Goal: Task Accomplishment & Management: Manage account settings

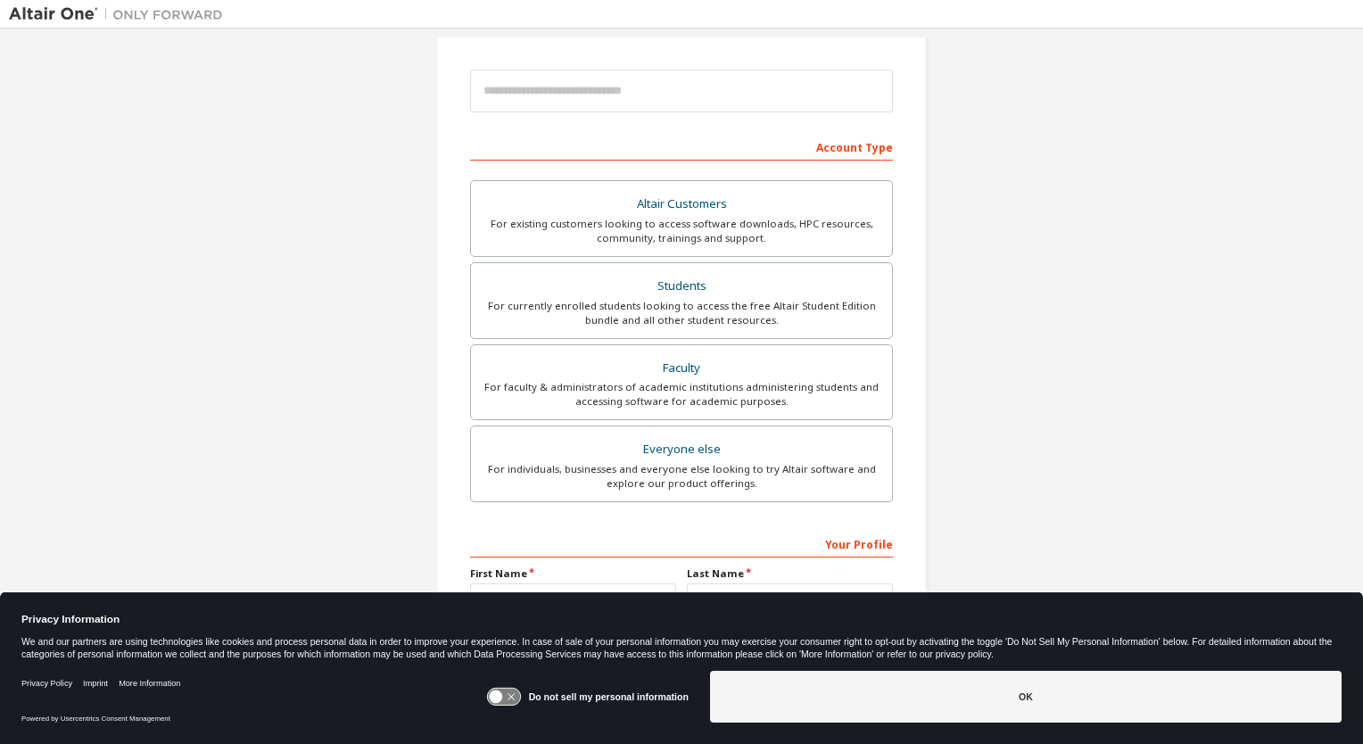
scroll to position [189, 0]
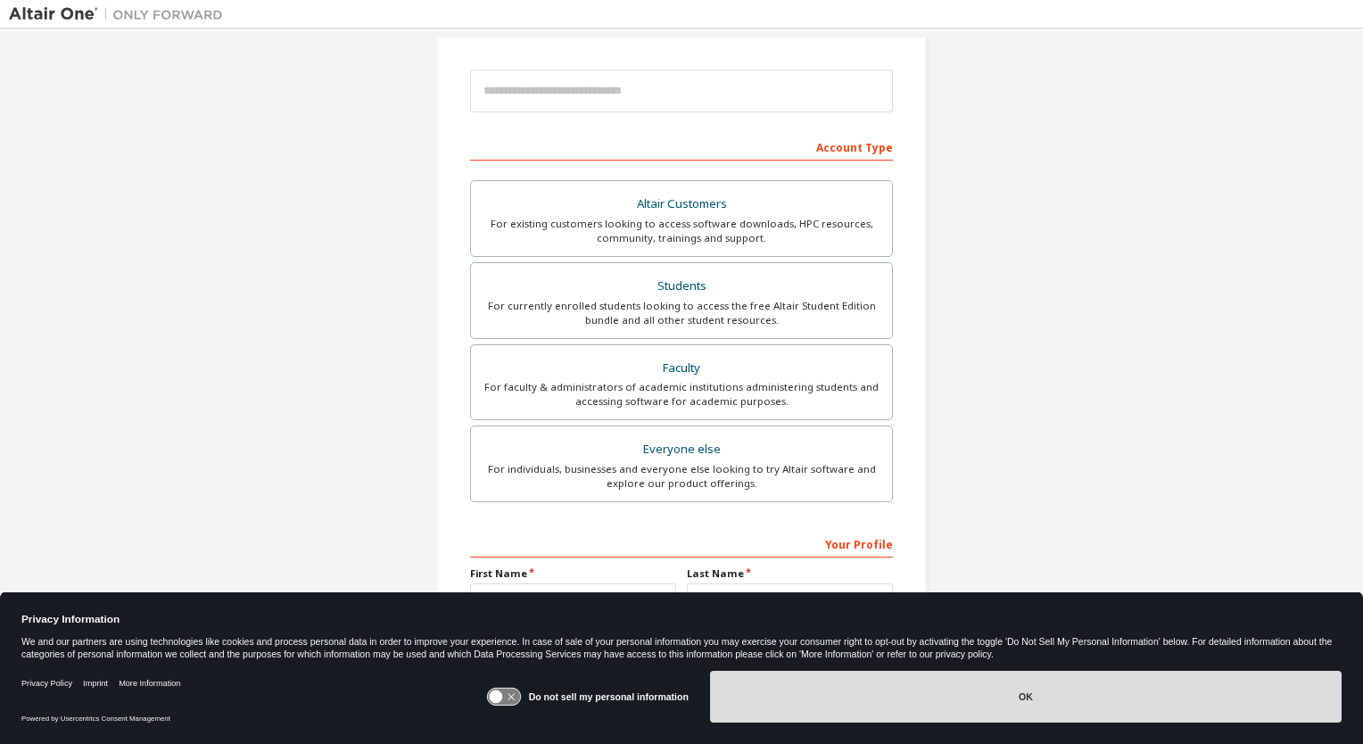
click at [735, 695] on button "OK" at bounding box center [1026, 697] width 632 height 52
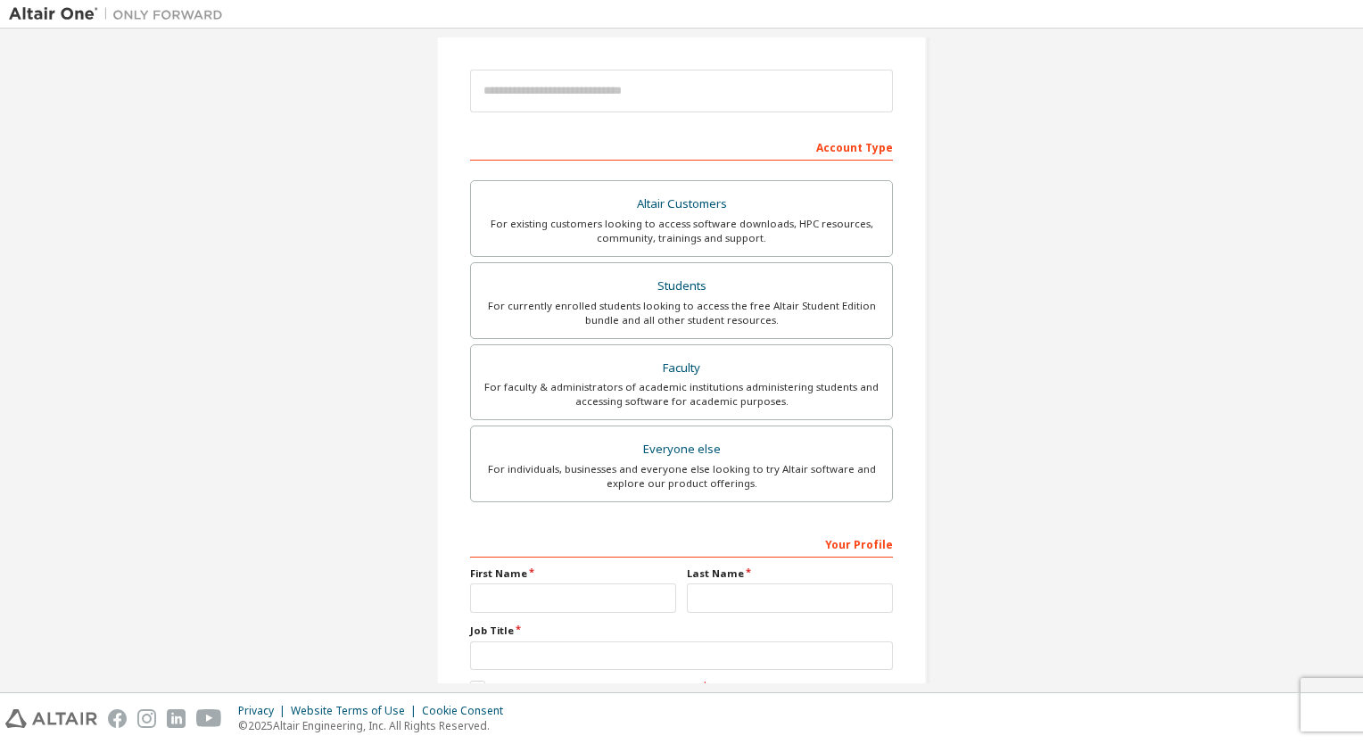
scroll to position [294, 0]
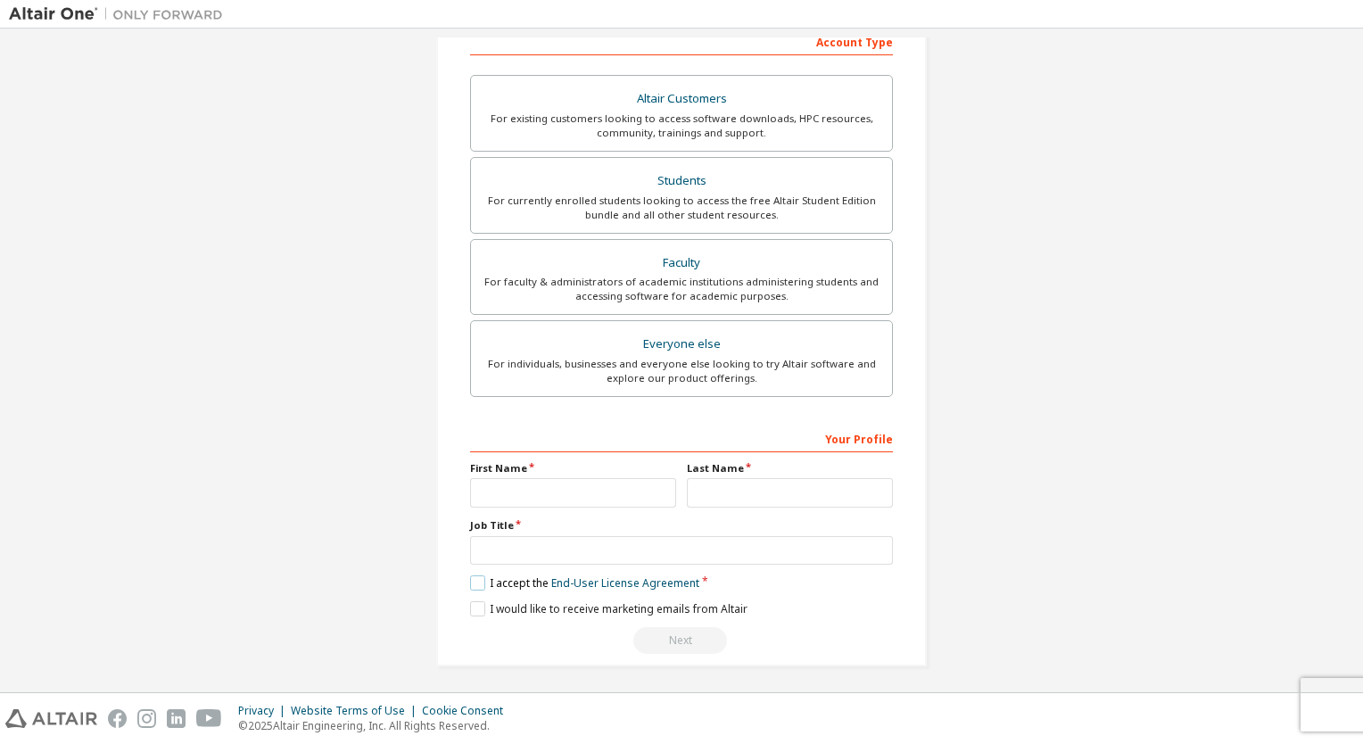
click at [475, 579] on label "I accept the End-User License Agreement" at bounding box center [584, 582] width 229 height 15
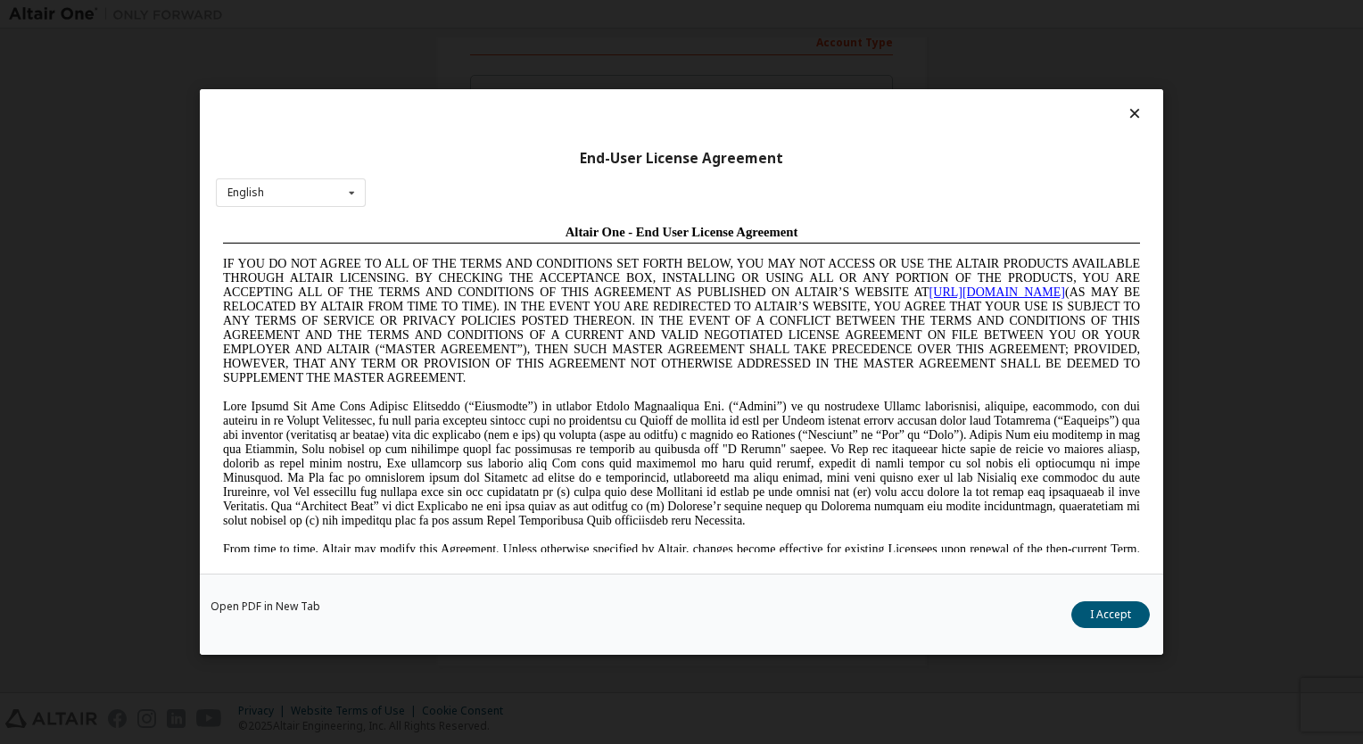
scroll to position [0, 0]
click at [1089, 628] on div "Open PDF in New Tab I Accept" at bounding box center [681, 614] width 963 height 81
click at [1115, 612] on button "I Accept" at bounding box center [1110, 614] width 79 height 27
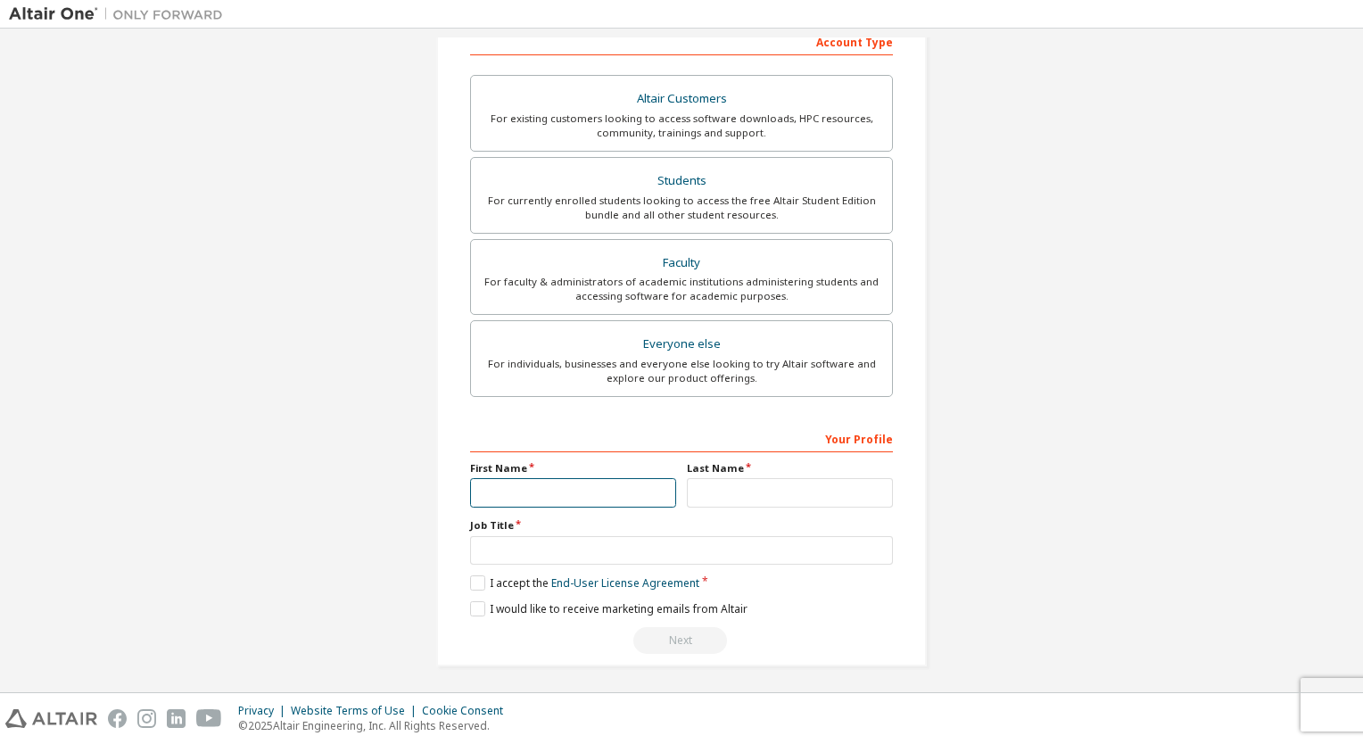
click at [617, 485] on input "text" at bounding box center [573, 492] width 206 height 29
type input "******"
type input "**********"
type input "***"
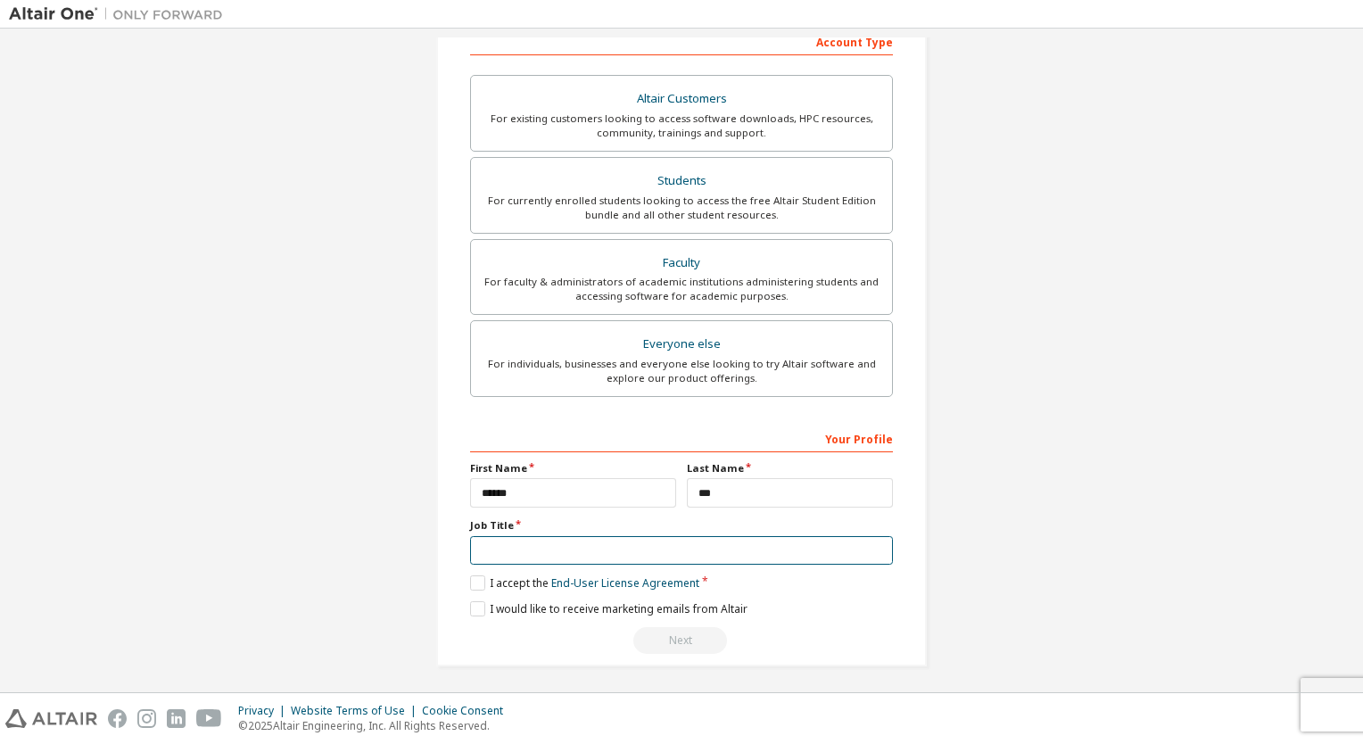
click at [592, 558] on input "text" at bounding box center [681, 550] width 423 height 29
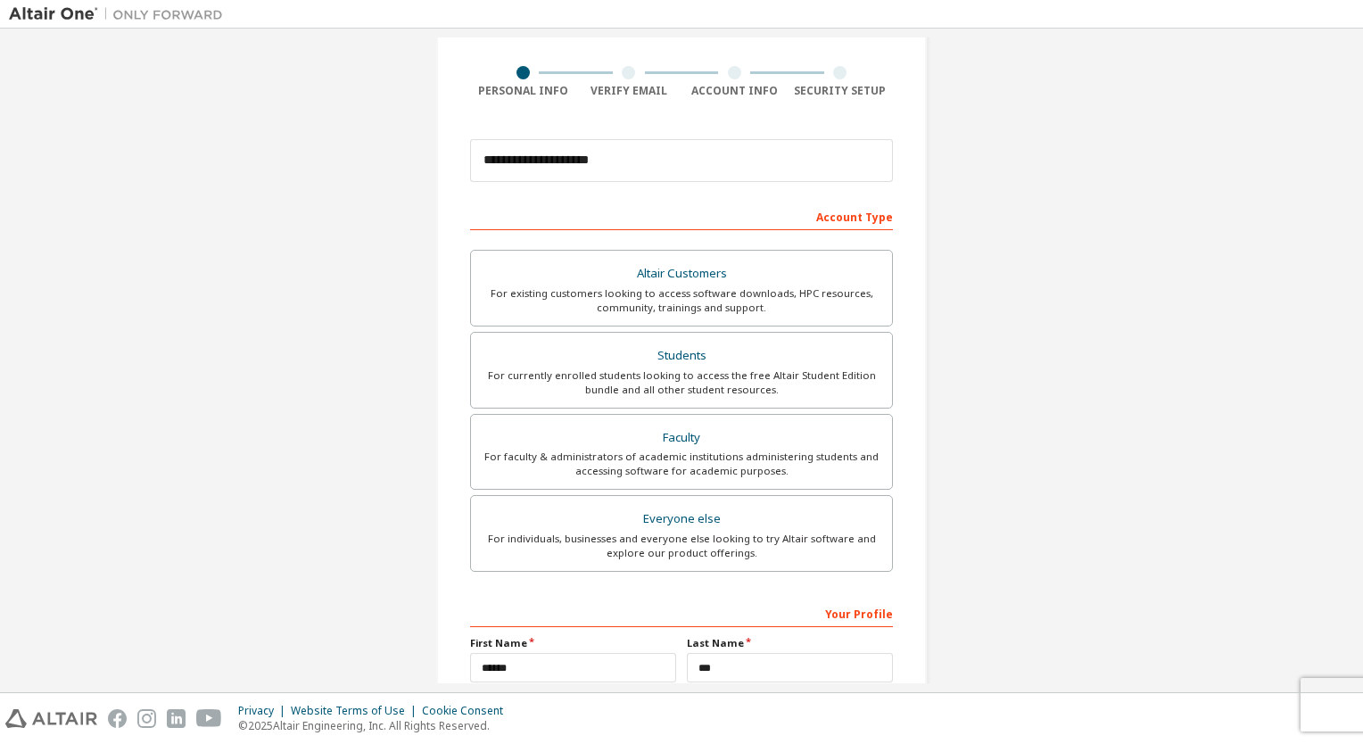
scroll to position [117, 0]
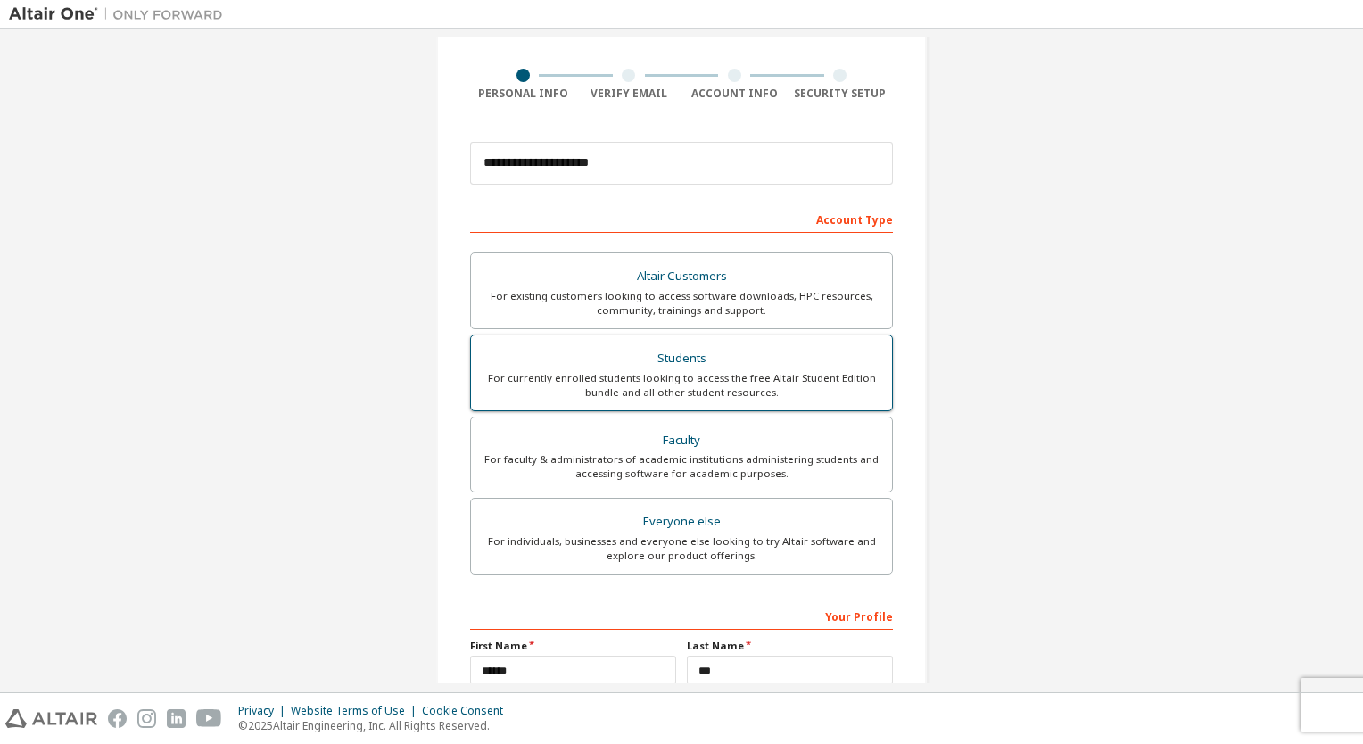
type input "*******"
click at [657, 368] on div "Students" at bounding box center [682, 358] width 400 height 25
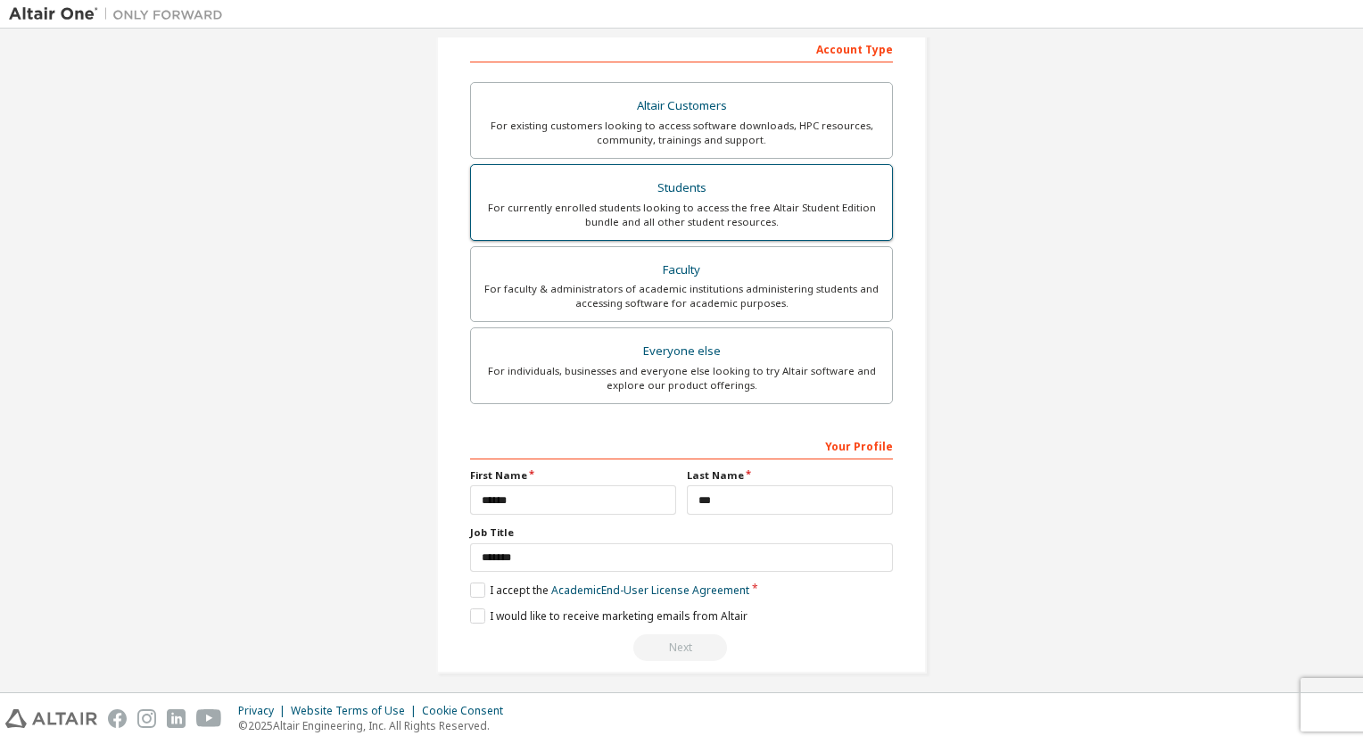
scroll to position [294, 0]
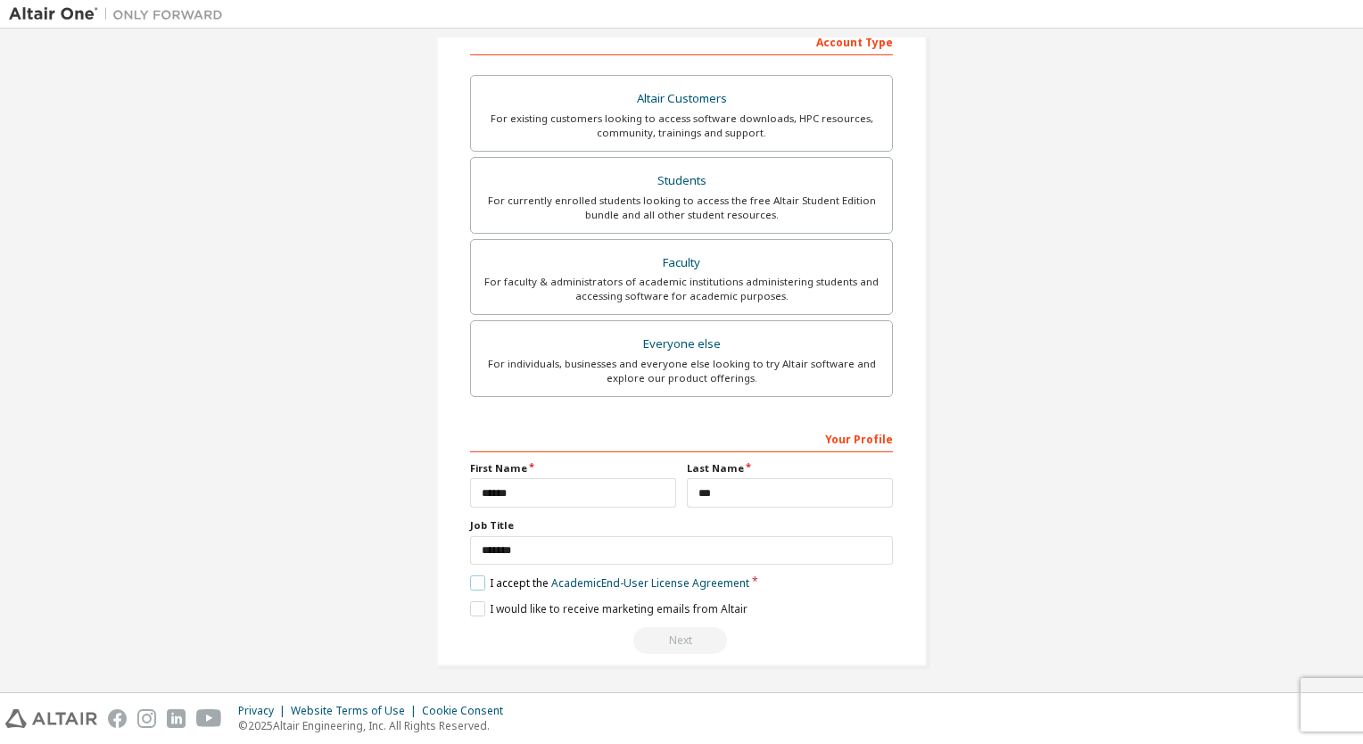
click at [473, 577] on label "I accept the Academic End-User License Agreement" at bounding box center [609, 582] width 279 height 15
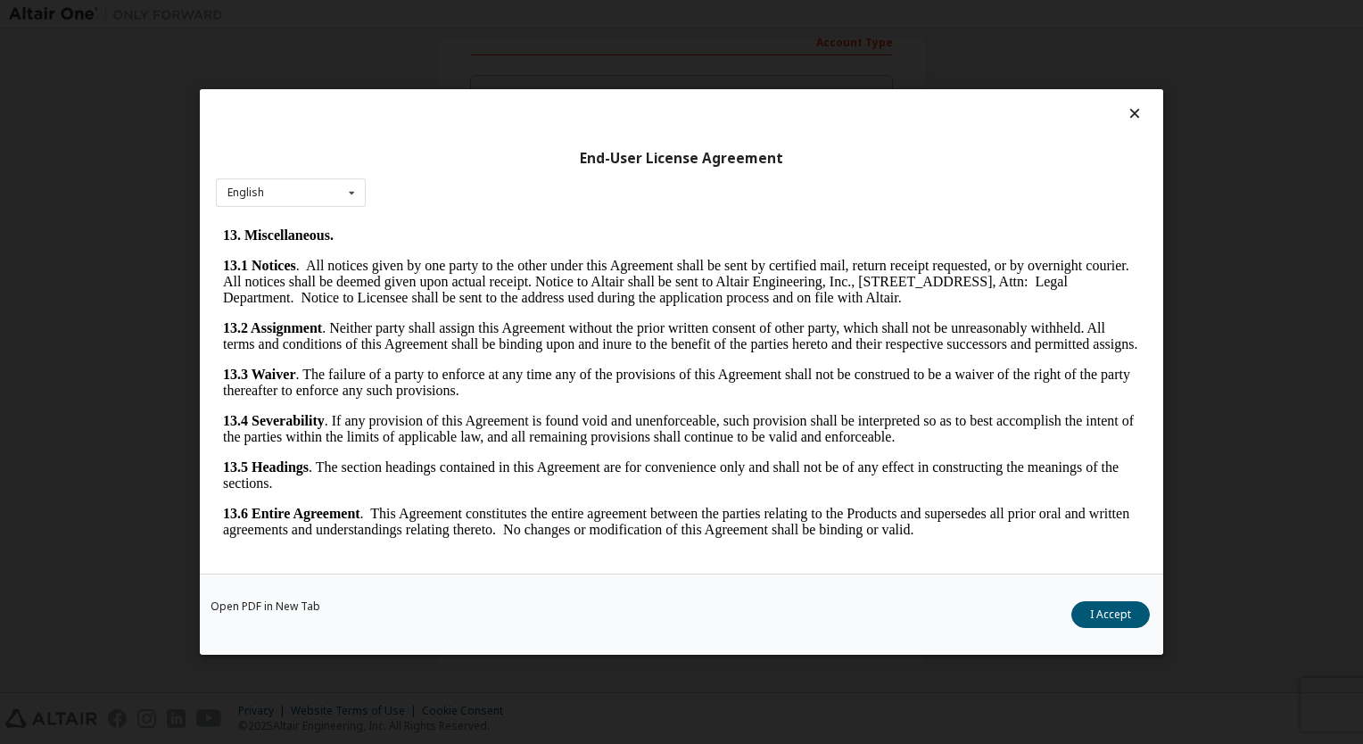
scroll to position [3930, 0]
click at [1112, 618] on button "I Accept" at bounding box center [1110, 614] width 79 height 27
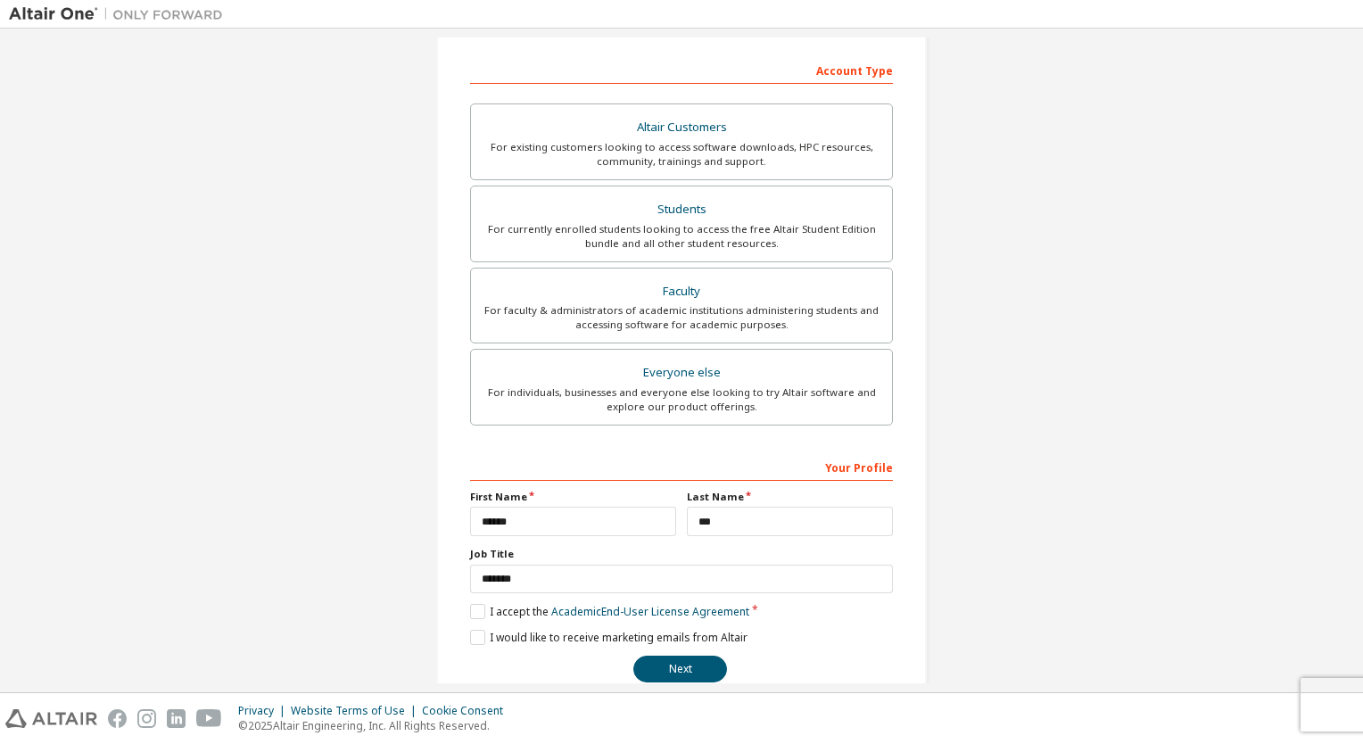
scroll to position [268, 0]
click at [690, 667] on button "Next" at bounding box center [680, 667] width 94 height 27
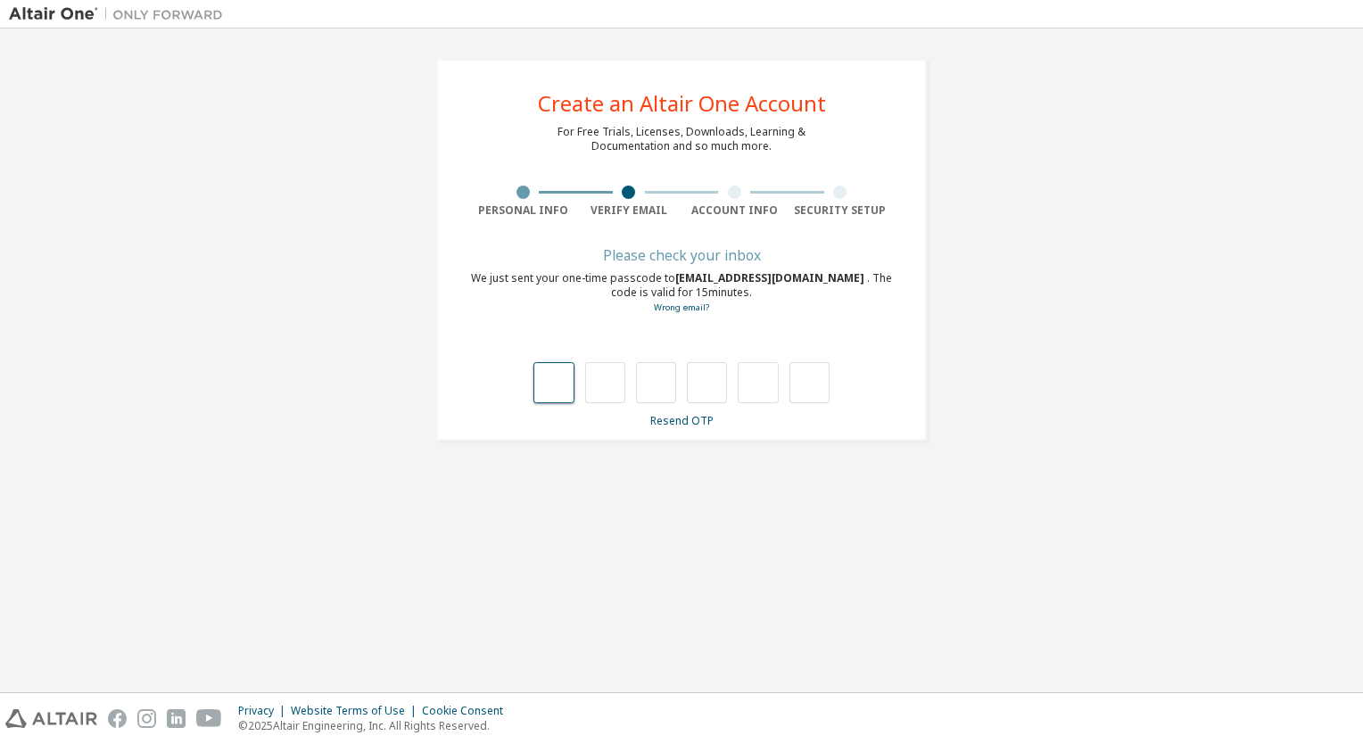
type input "*"
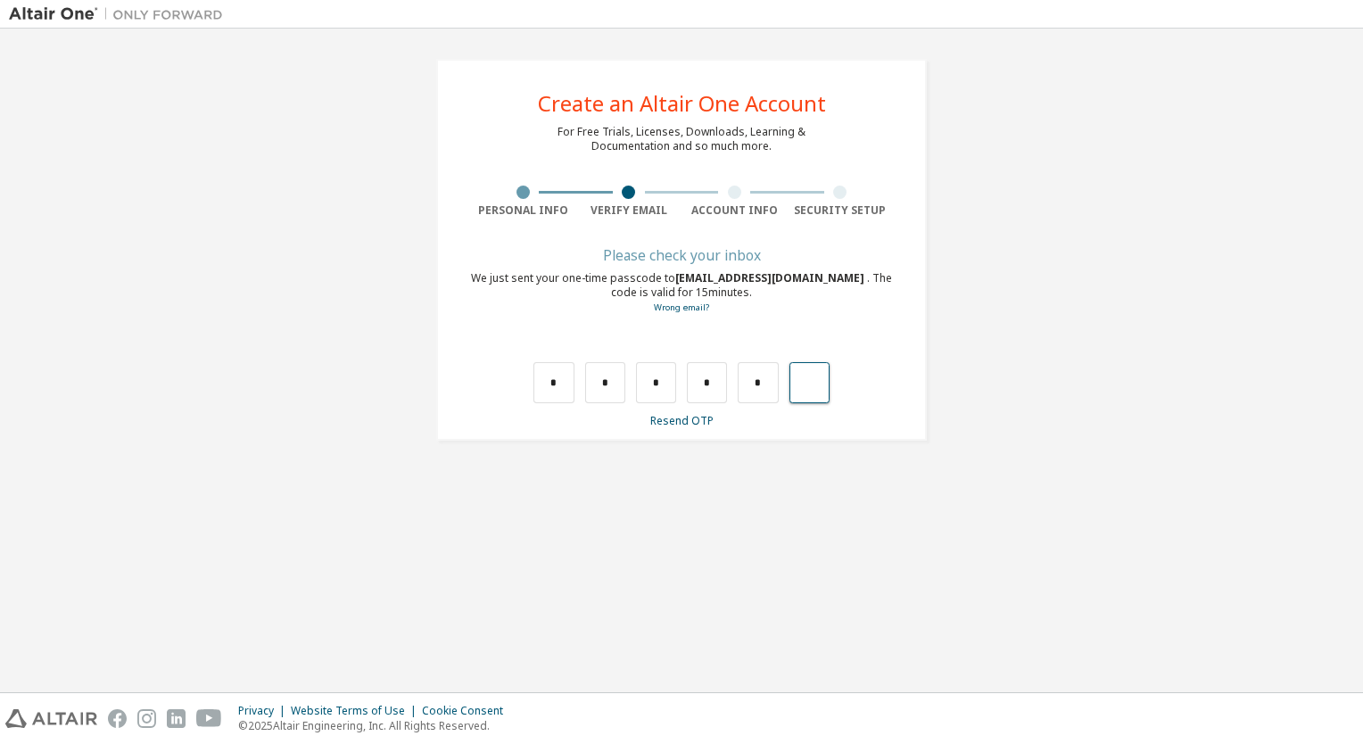
type input "*"
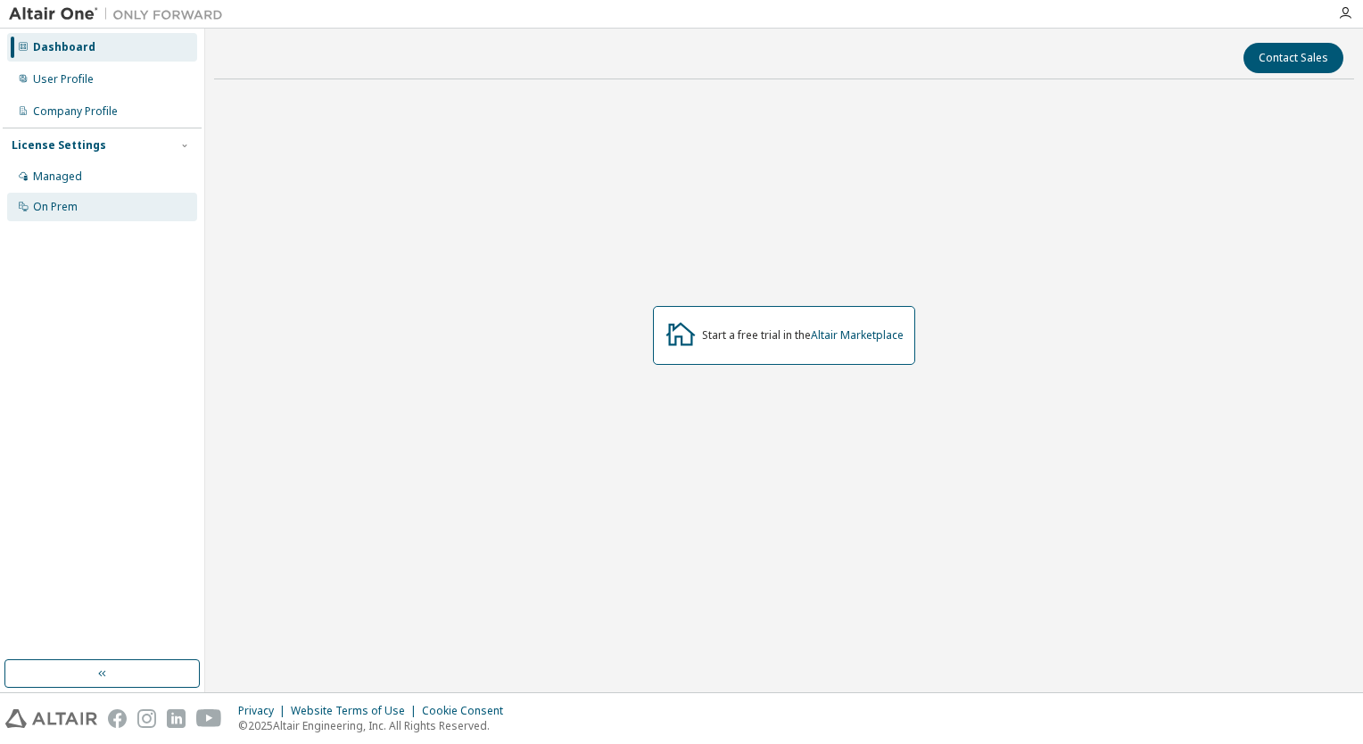
click at [103, 217] on div "On Prem" at bounding box center [102, 207] width 190 height 29
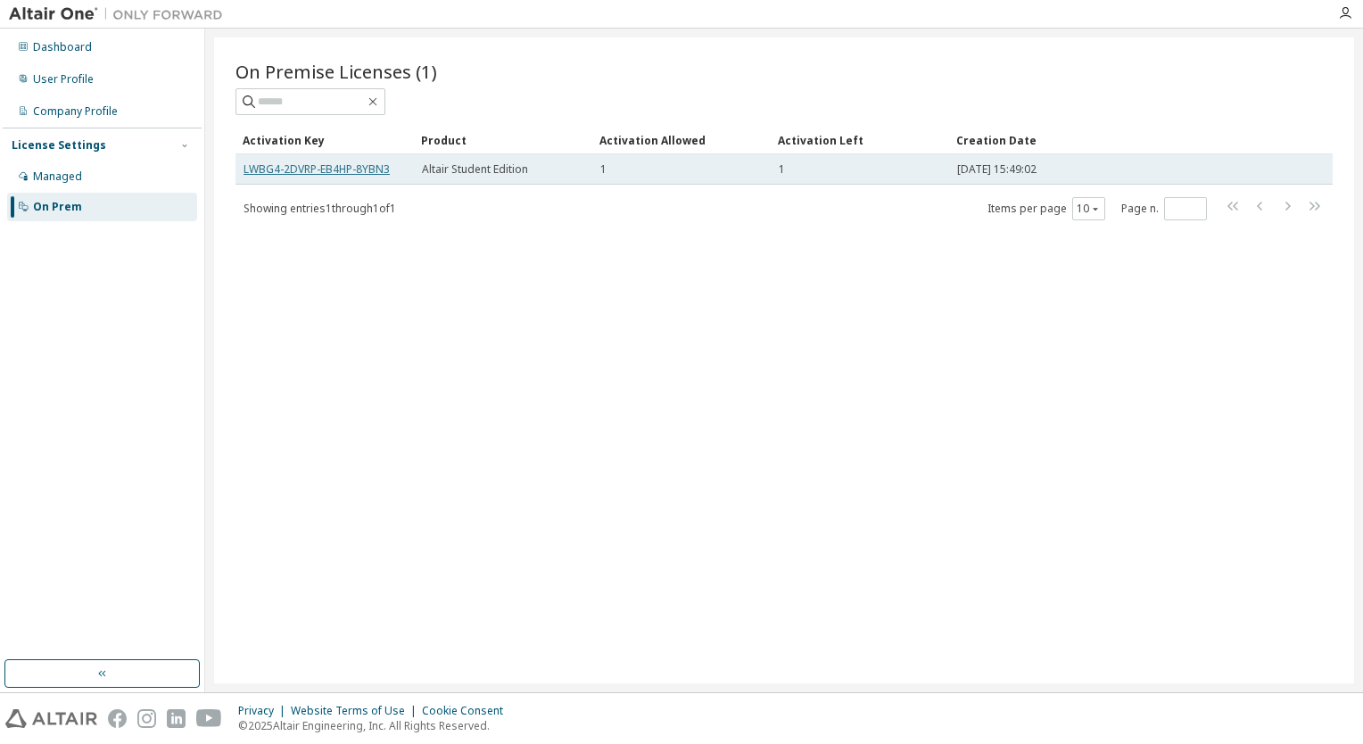
click at [343, 167] on link "LWBG4-2DVRP-EB4HP-8YBN3" at bounding box center [317, 168] width 146 height 15
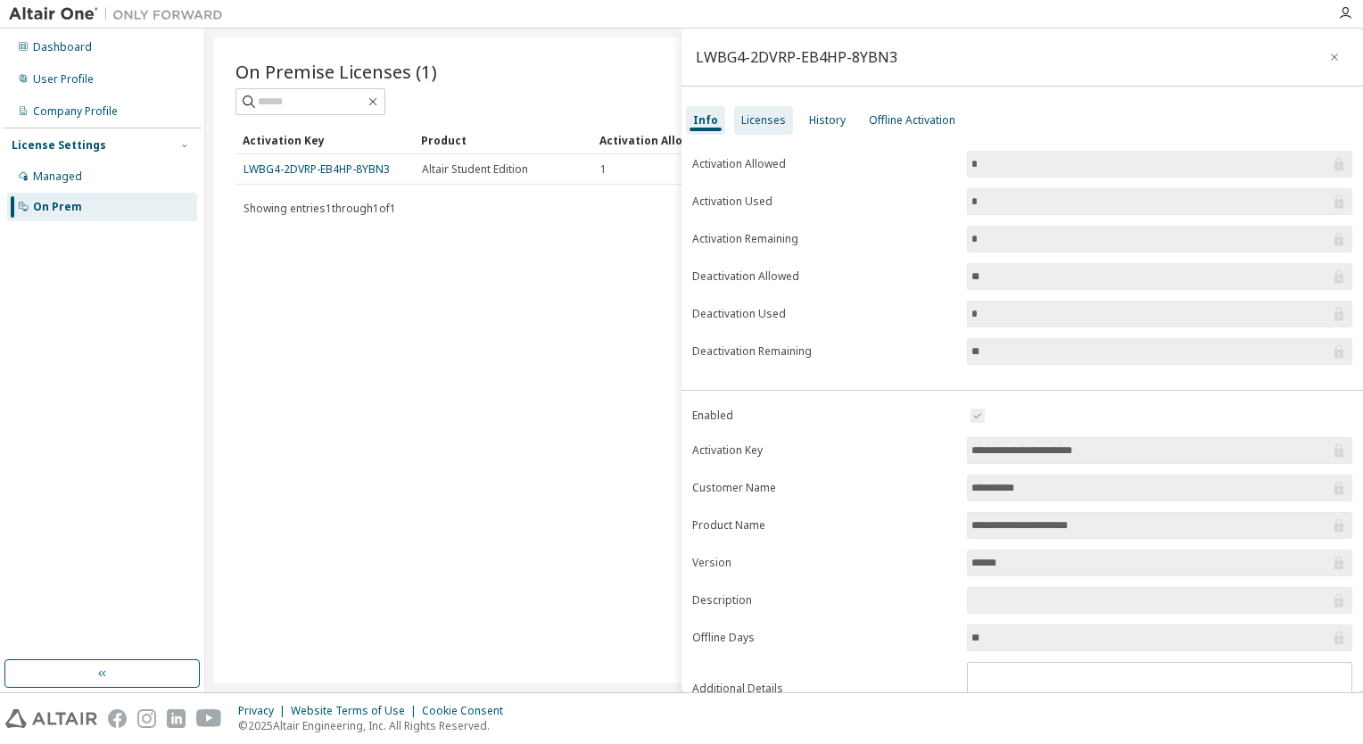
click at [774, 127] on div "Licenses" at bounding box center [763, 120] width 45 height 14
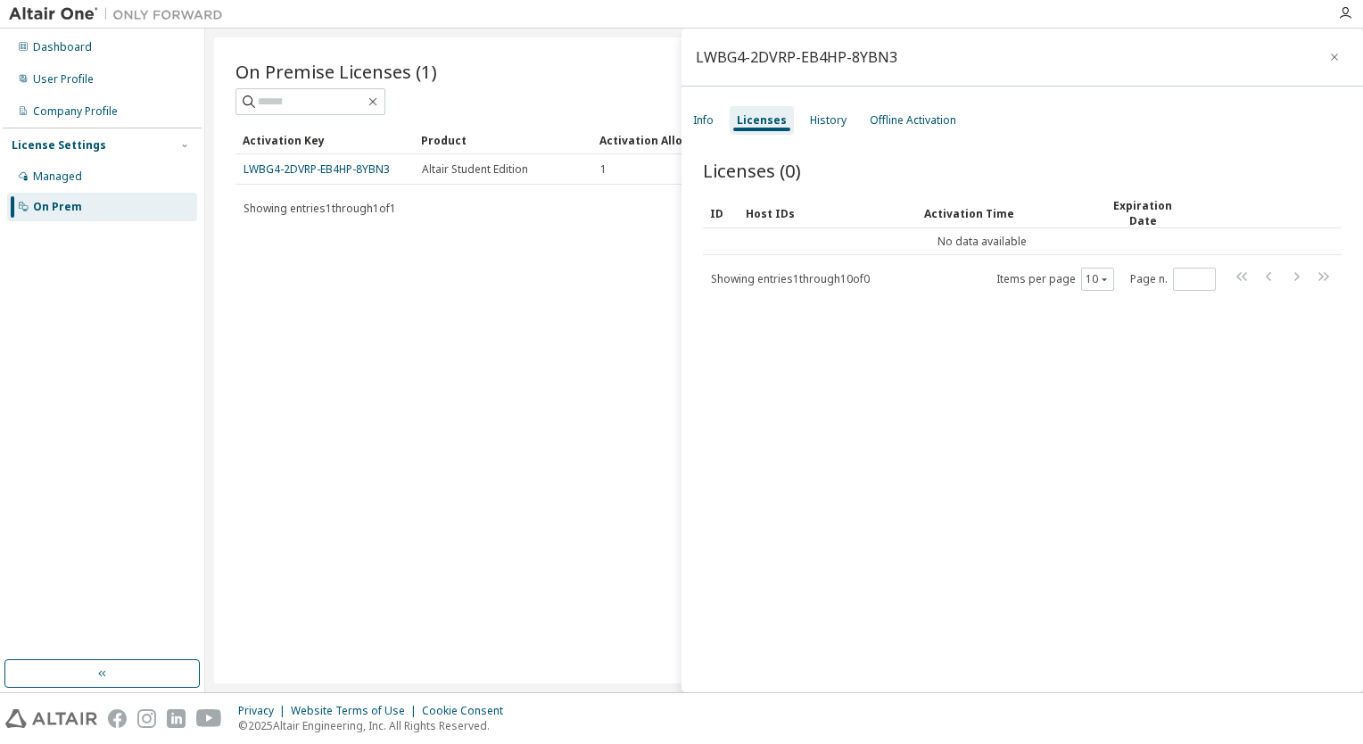
click at [598, 407] on div "On Premise Licenses (1) Clear Load Save Save As Field Operator Value Select fil…" at bounding box center [784, 360] width 1140 height 646
click at [700, 125] on div "Info" at bounding box center [703, 120] width 21 height 14
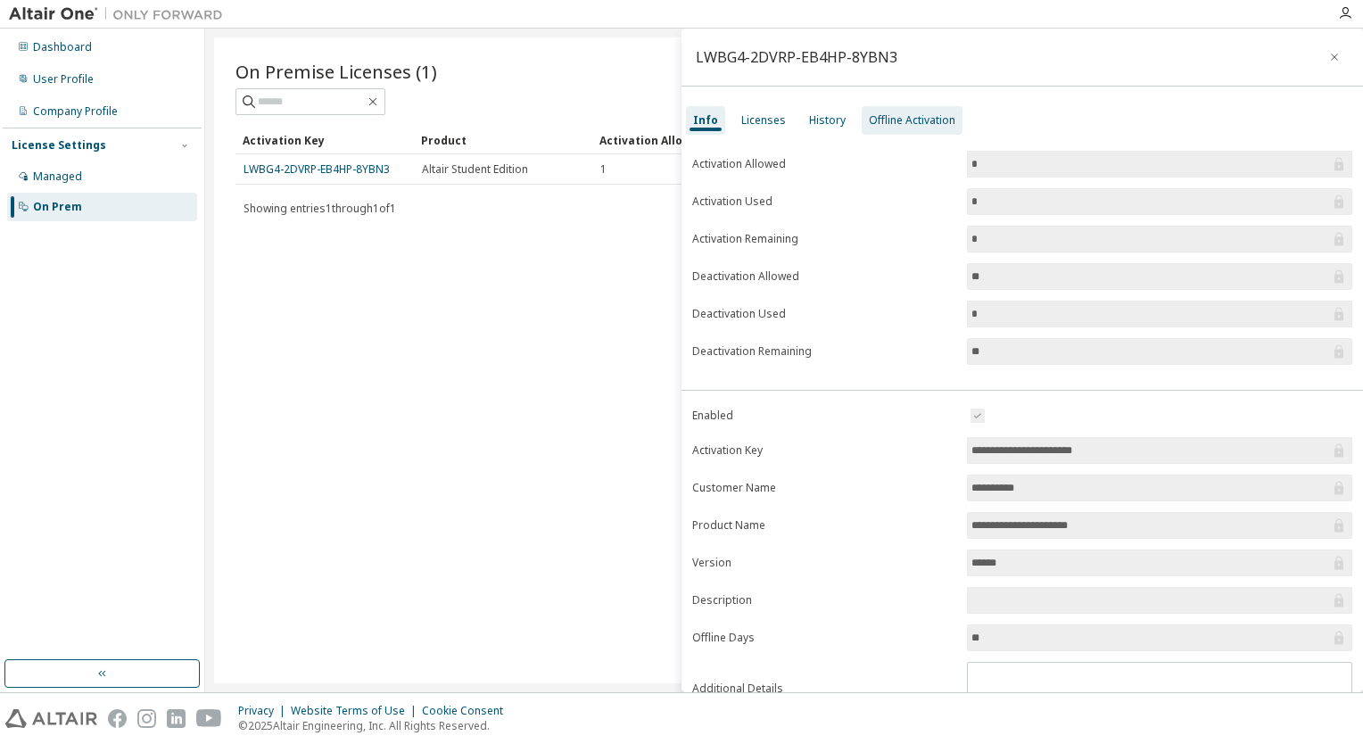
click at [876, 120] on div "Offline Activation" at bounding box center [912, 120] width 87 height 14
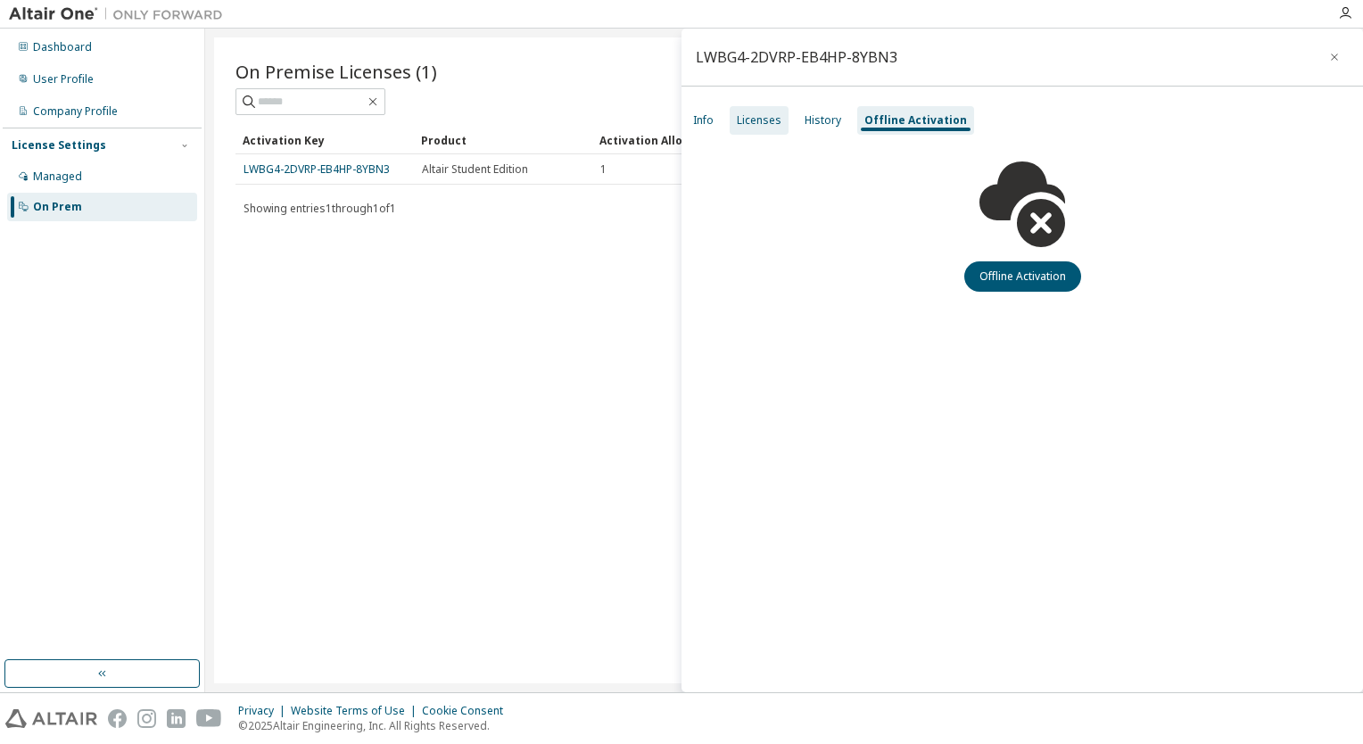
click at [774, 123] on div "Licenses" at bounding box center [759, 120] width 45 height 14
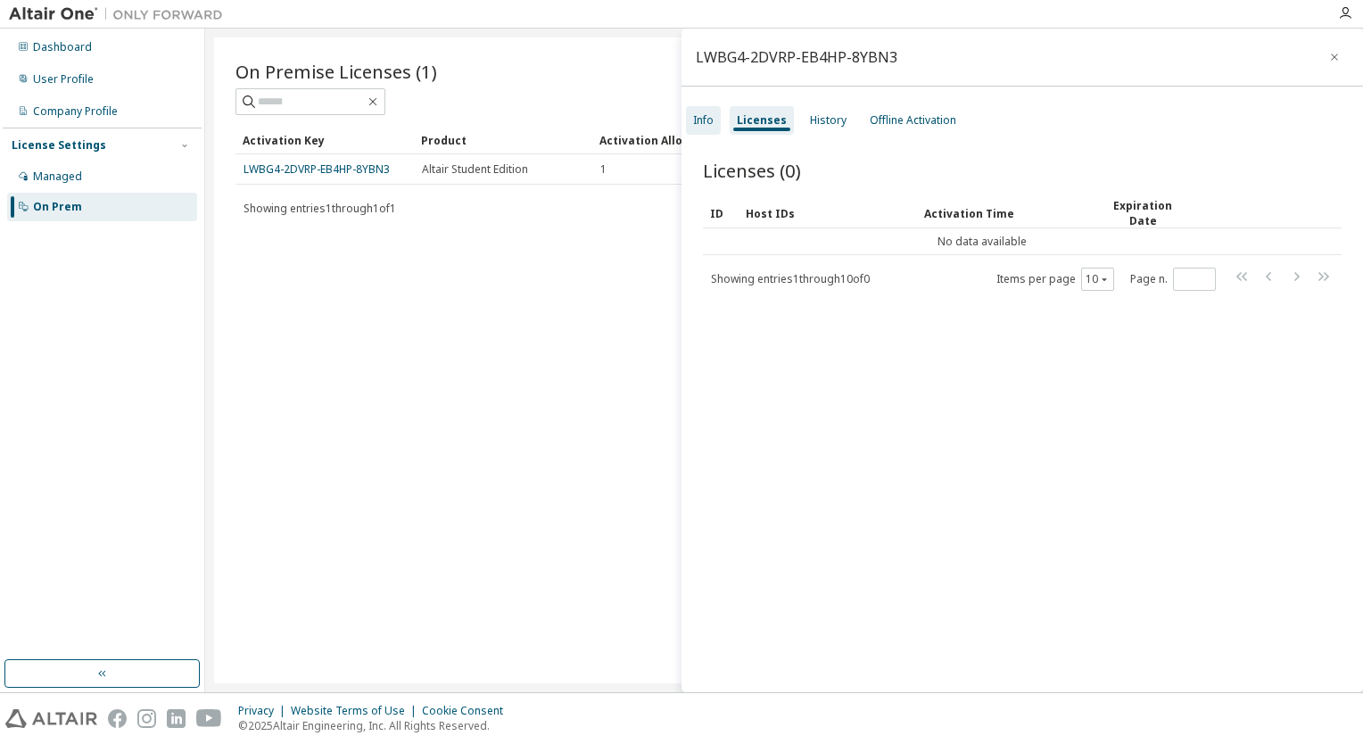
click at [714, 116] on div "Info" at bounding box center [703, 120] width 35 height 29
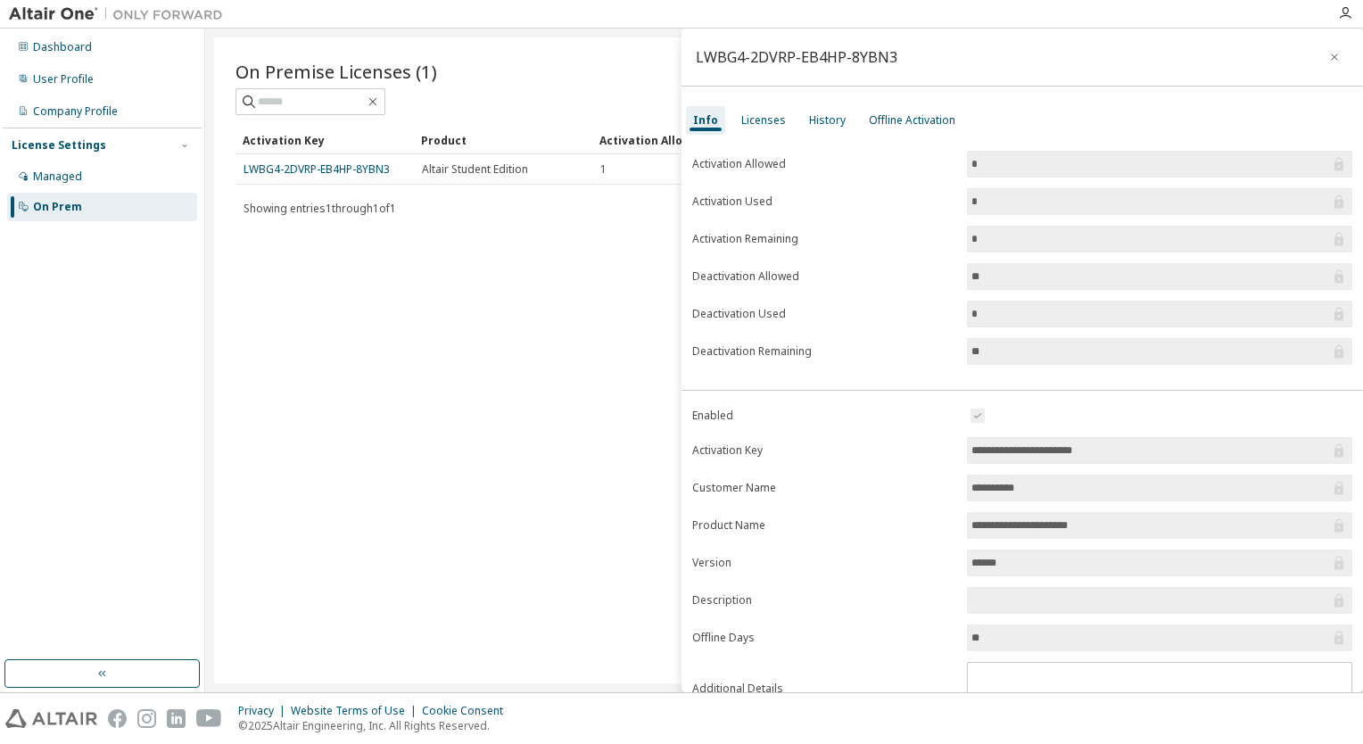
scroll to position [72, 0]
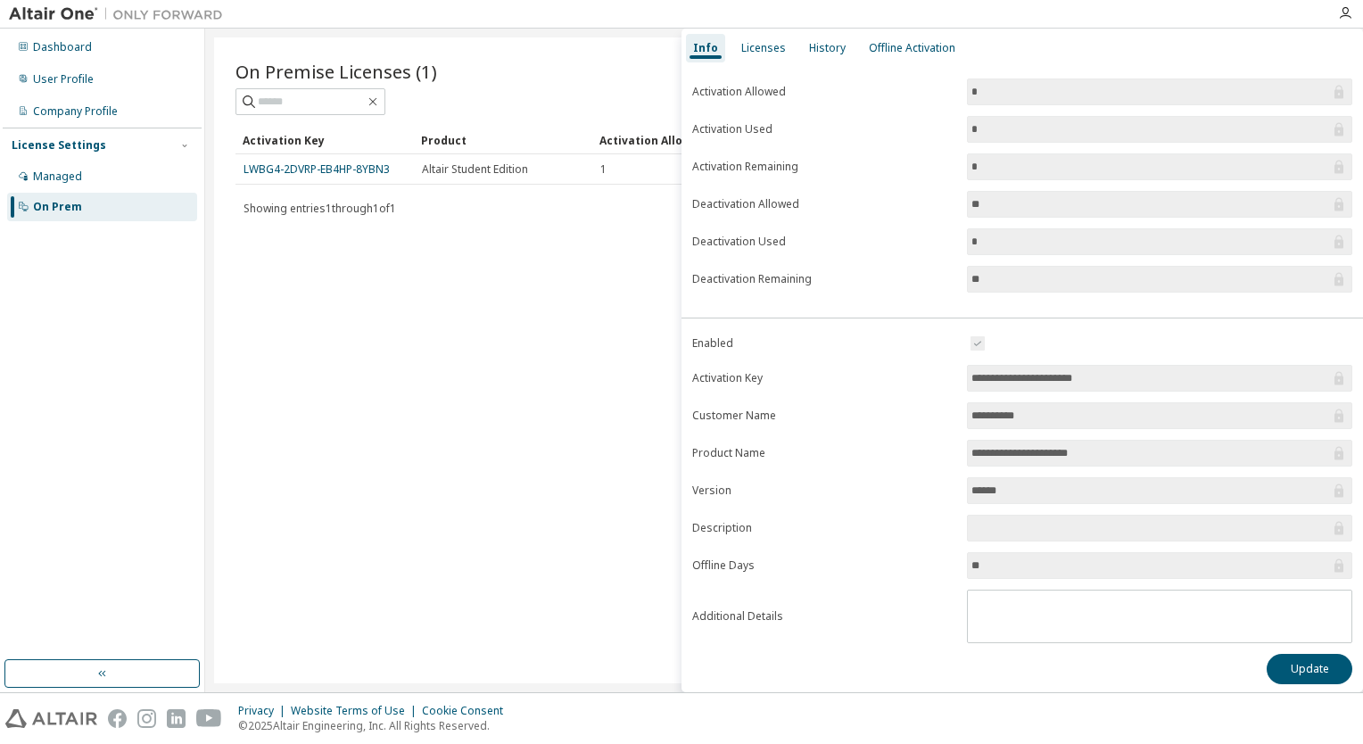
click at [570, 422] on div "On Premise Licenses (1) Clear Load Save Save As Field Operator Value Select fil…" at bounding box center [784, 360] width 1140 height 646
click at [53, 441] on div "Dashboard User Profile Company Profile License Settings Managed On Prem" at bounding box center [102, 344] width 199 height 626
click at [472, 235] on div "On Premise Licenses (1) Clear Load Save Save As Field Operator Value Select fil…" at bounding box center [784, 360] width 1140 height 646
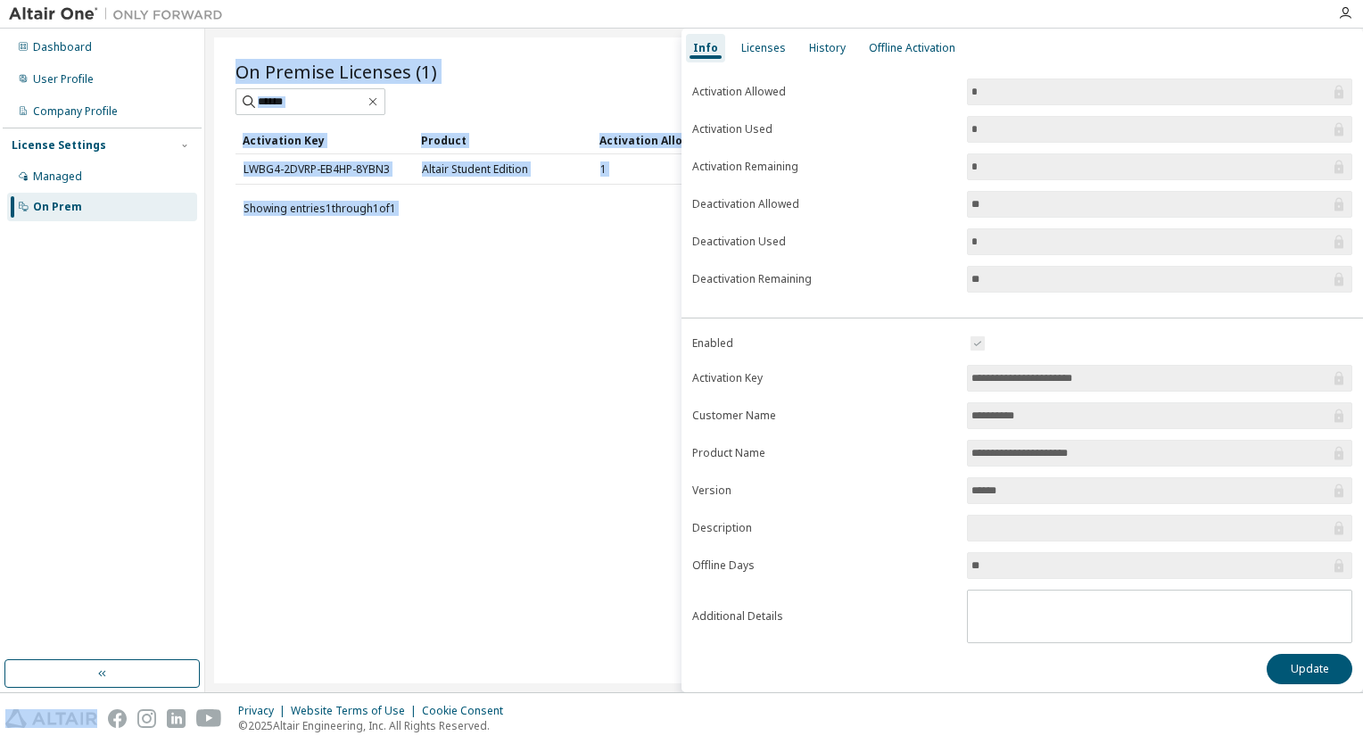
click at [472, 235] on div "On Premise Licenses (1) Clear Load Save Save As Field Operator Value Select fil…" at bounding box center [784, 360] width 1140 height 646
click at [619, 554] on div "On Premise Licenses (1) Clear Load Save Save As Field Operator Value Select fil…" at bounding box center [784, 360] width 1140 height 646
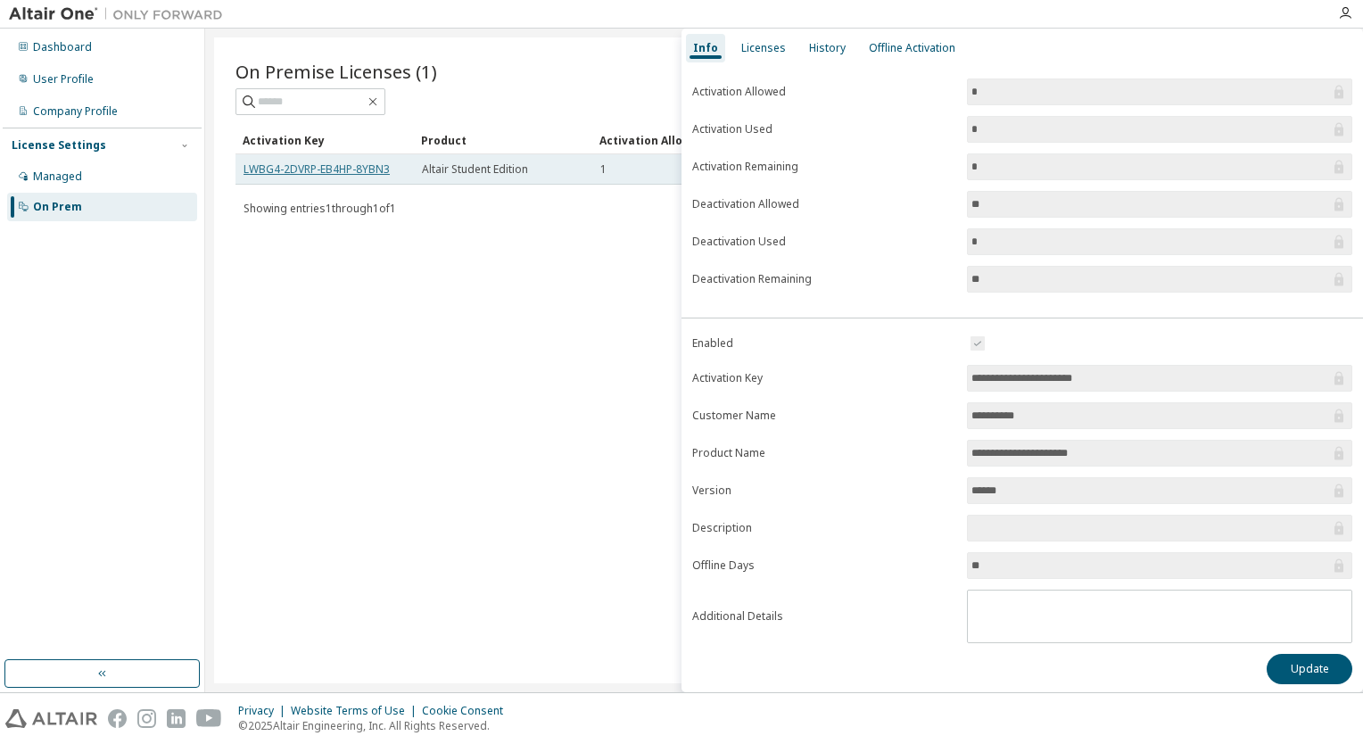
click at [343, 173] on link "LWBG4-2DVRP-EB4HP-8YBN3" at bounding box center [317, 168] width 146 height 15
click at [537, 365] on div "On Premise Licenses (1) Clear Load Save Save As Field Operator Value Select fil…" at bounding box center [784, 360] width 1140 height 646
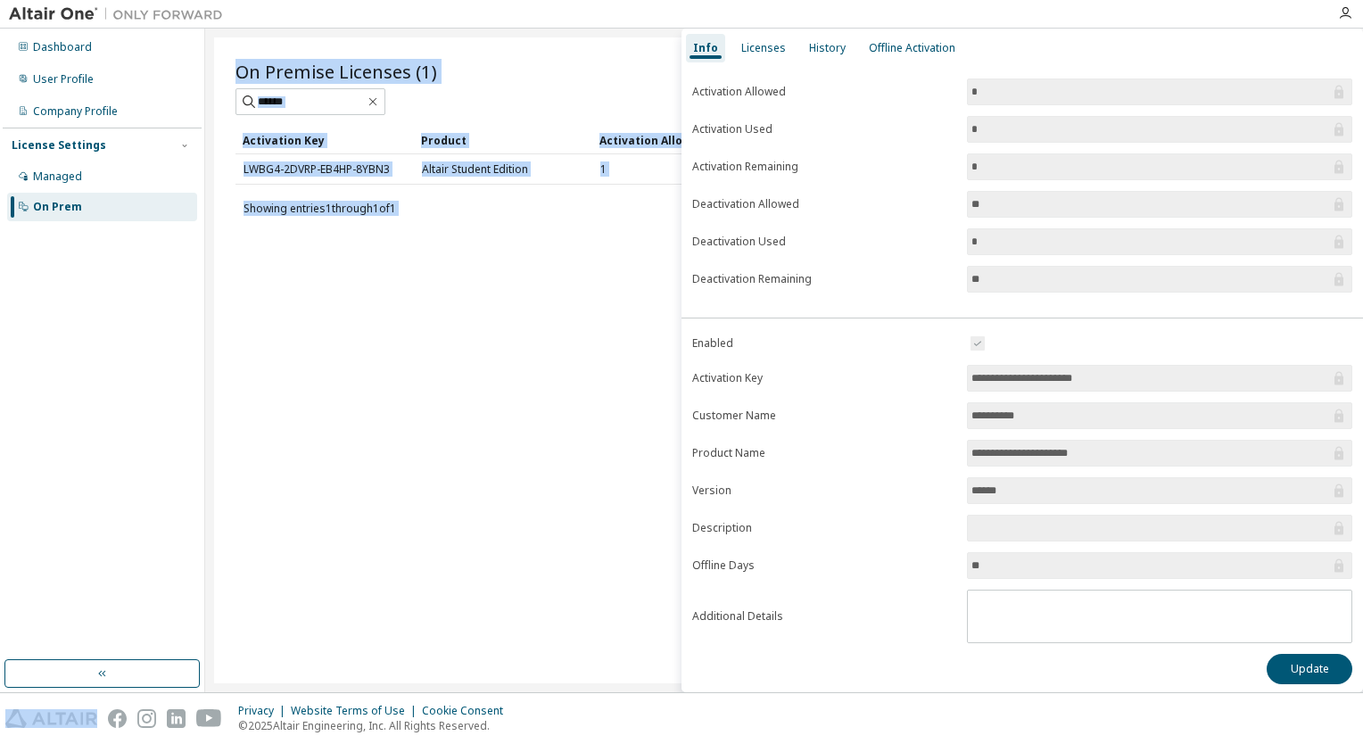
click at [537, 365] on div "On Premise Licenses (1) Clear Load Save Save As Field Operator Value Select fil…" at bounding box center [784, 360] width 1140 height 646
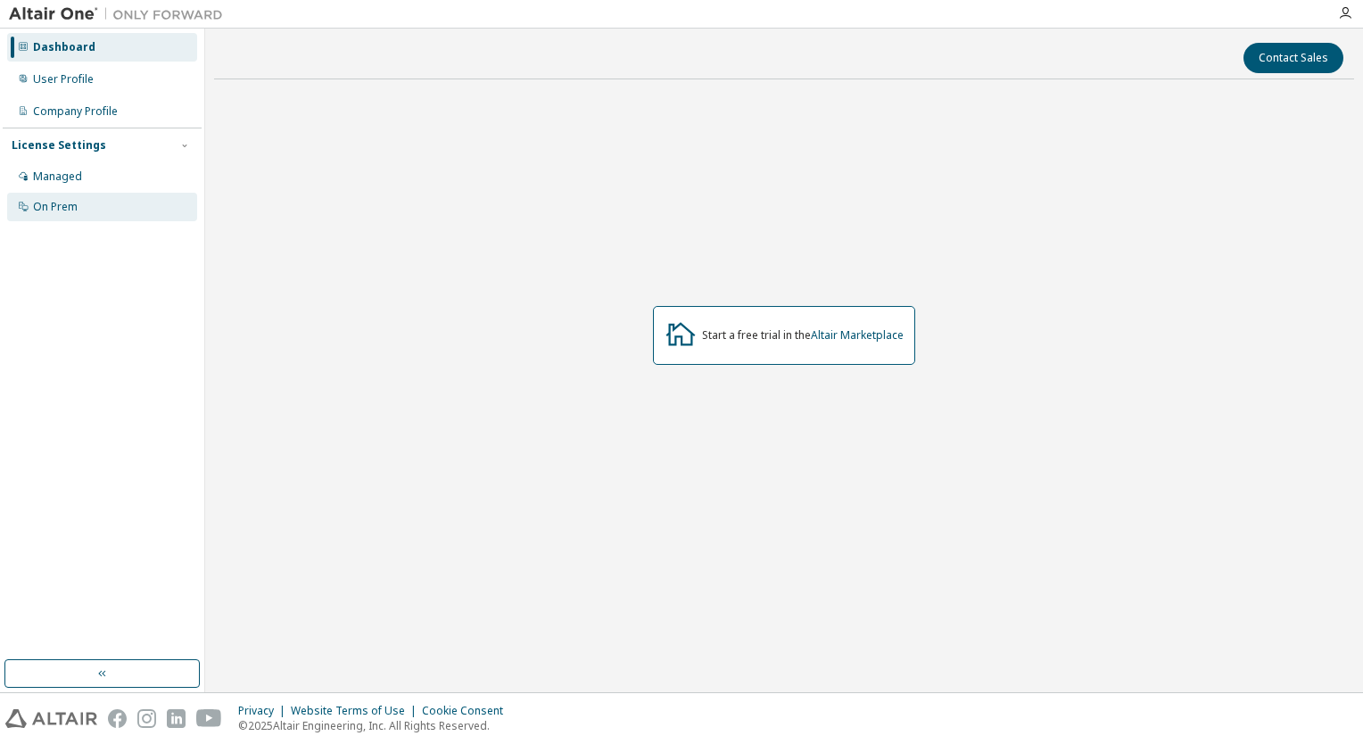
click at [112, 209] on div "On Prem" at bounding box center [102, 207] width 190 height 29
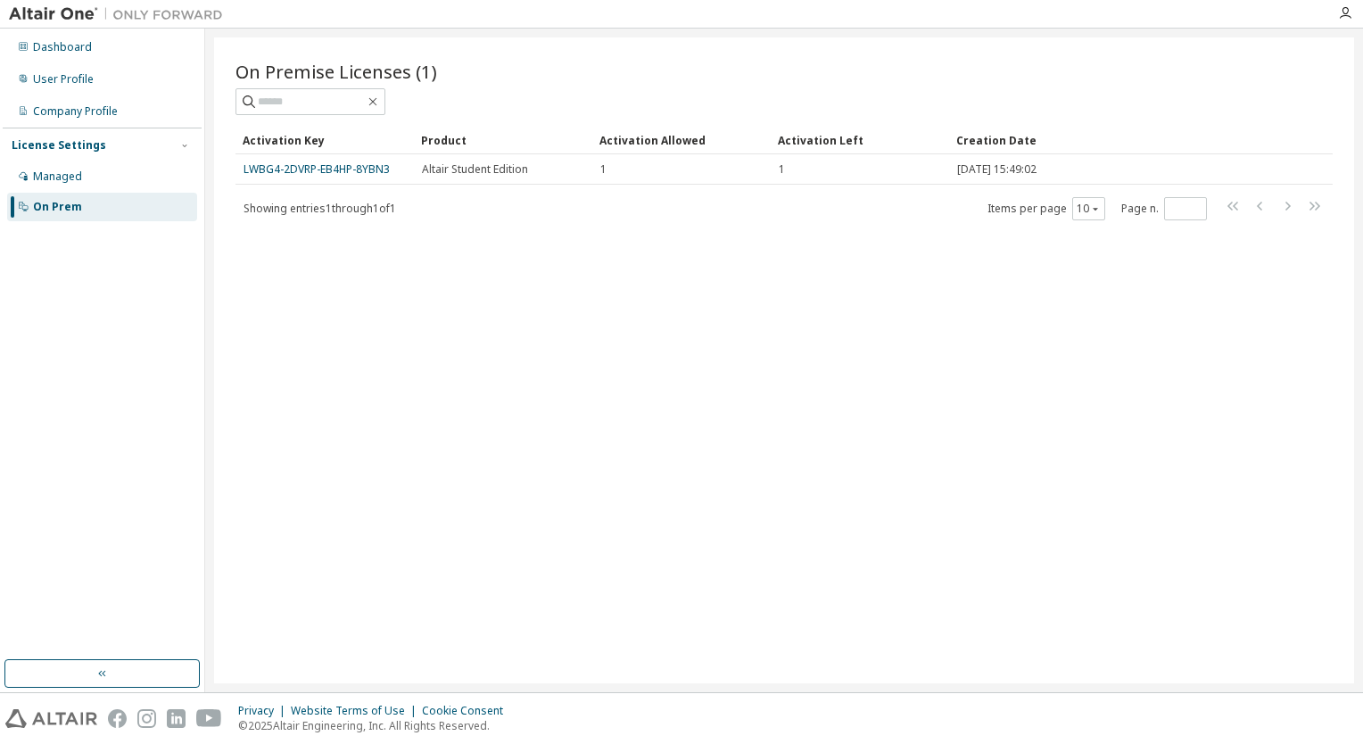
click at [815, 140] on div "Activation Left" at bounding box center [860, 140] width 164 height 29
